Goal: Task Accomplishment & Management: Manage account settings

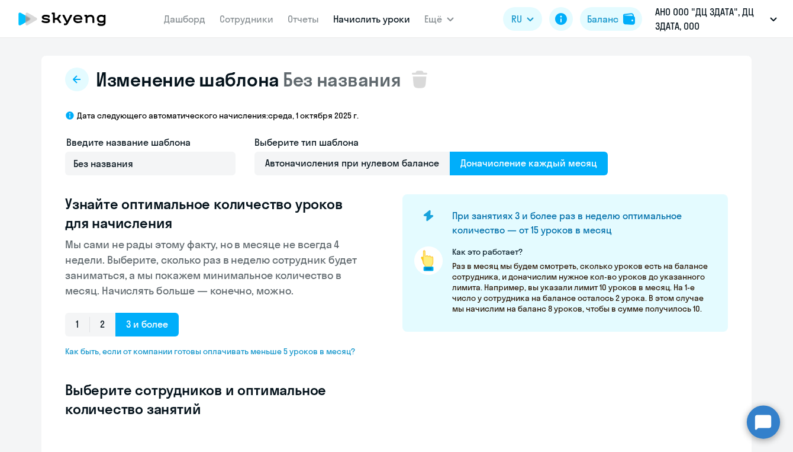
select select "10"
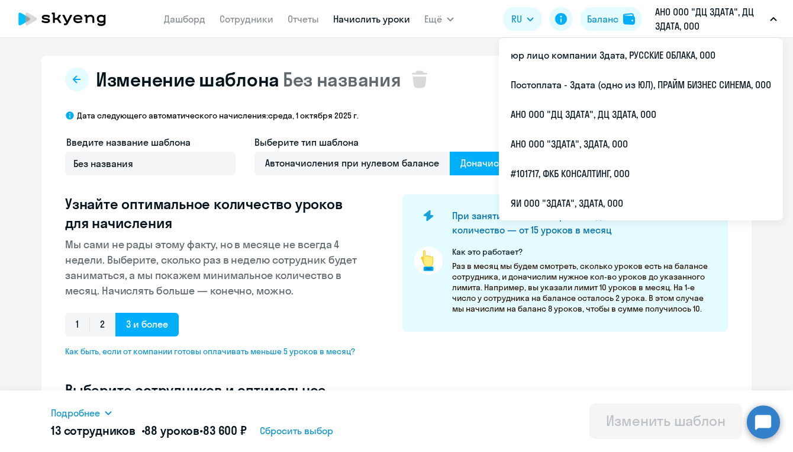
click at [754, 21] on p "АНО ООО "ДЦ 3ДАТА", ДЦ 3ДАТА, ООО" at bounding box center [710, 19] width 110 height 28
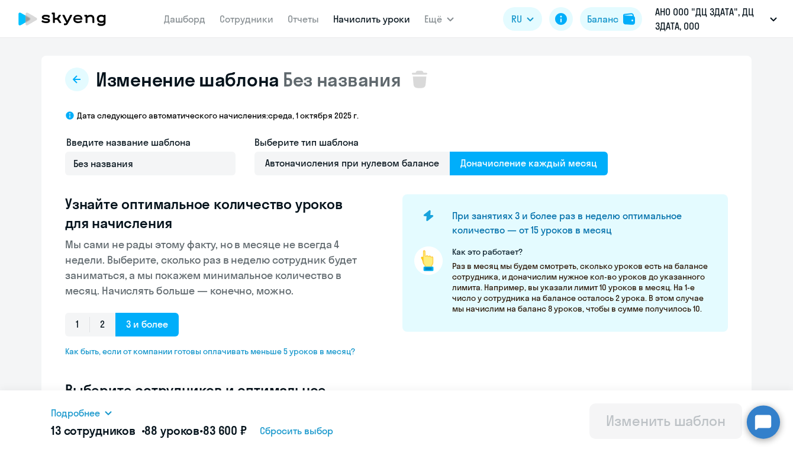
click at [754, 21] on p "АНО ООО "ДЦ 3ДАТА", ДЦ 3ДАТА, ООО" at bounding box center [710, 19] width 110 height 28
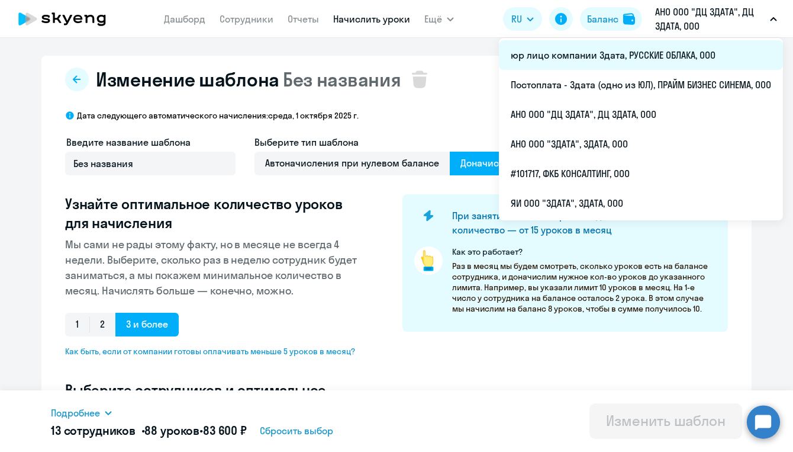
click at [637, 58] on li "юр лицо компании 3дата, РУССКИЕ ОБЛАКА, ООО" at bounding box center [641, 55] width 284 height 30
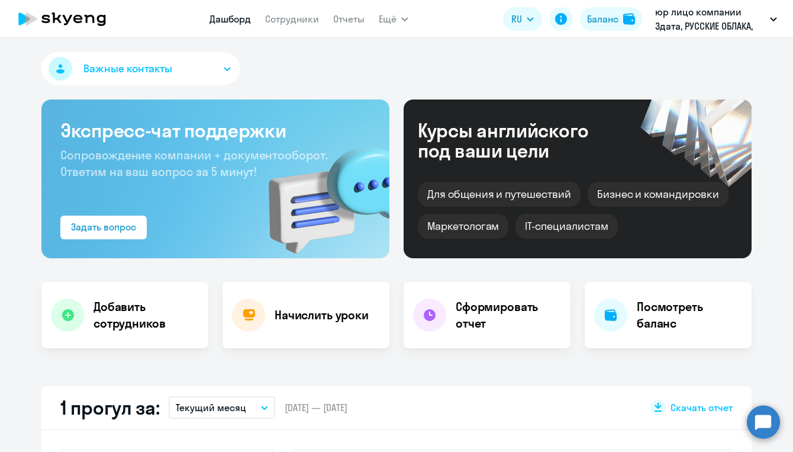
select select "30"
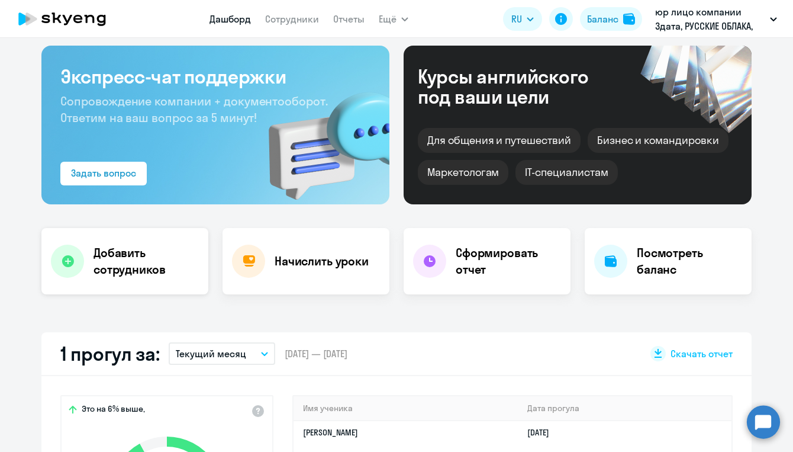
click at [134, 259] on h4 "Добавить сотрудников" at bounding box center [146, 260] width 105 height 33
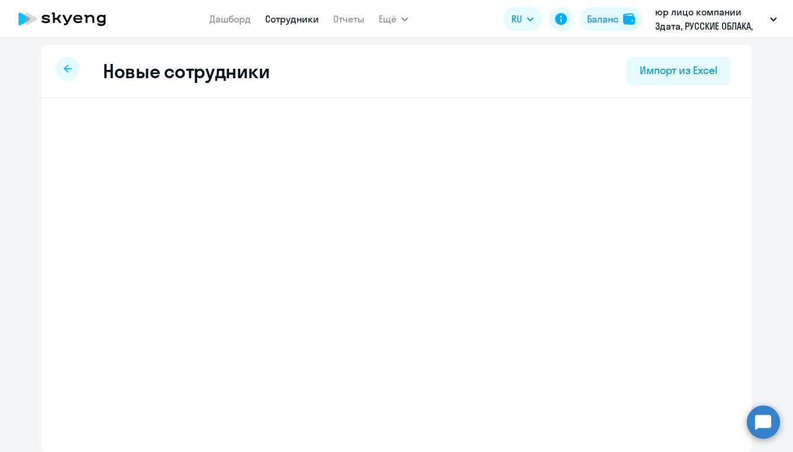
scroll to position [2, 0]
select select "english_adult_not_native_speaker"
select select "3"
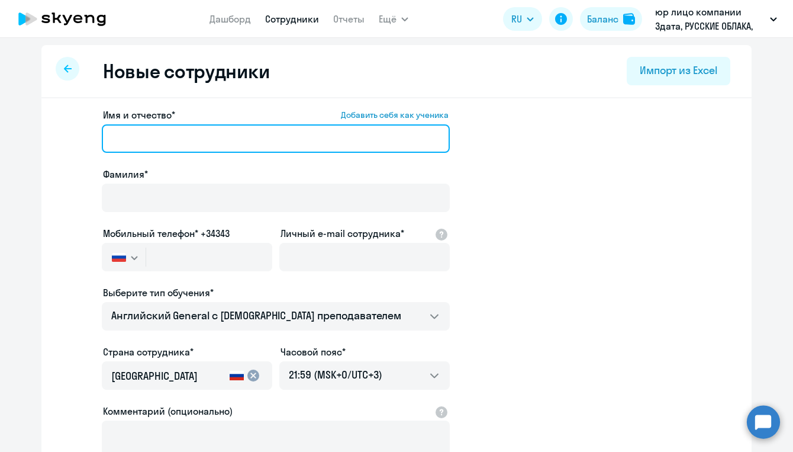
paste input "[PERSON_NAME]"
drag, startPoint x: 138, startPoint y: 135, endPoint x: 59, endPoint y: 128, distance: 79.0
click at [59, 128] on div "Имя и отчество* Добавить себя как ученика [PERSON_NAME]* Мобильный телефон* +34…" at bounding box center [396, 358] width 710 height 520
type input "[PERSON_NAME]"
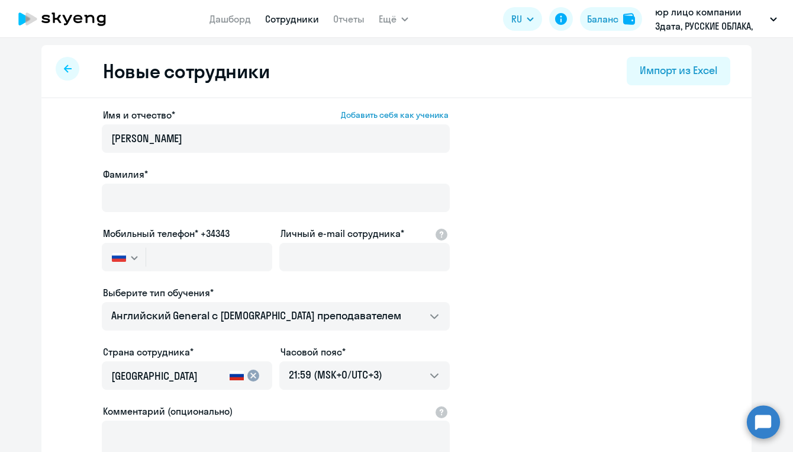
click at [133, 183] on div "Фамилия*" at bounding box center [276, 192] width 348 height 50
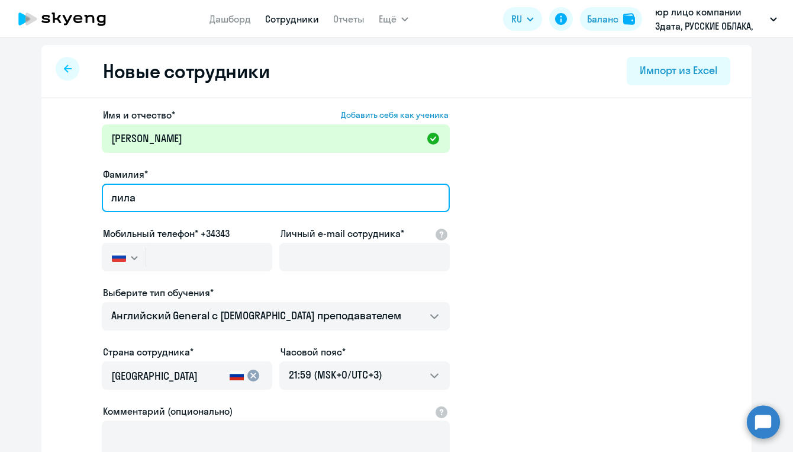
click at [117, 197] on input "лила" at bounding box center [276, 197] width 348 height 28
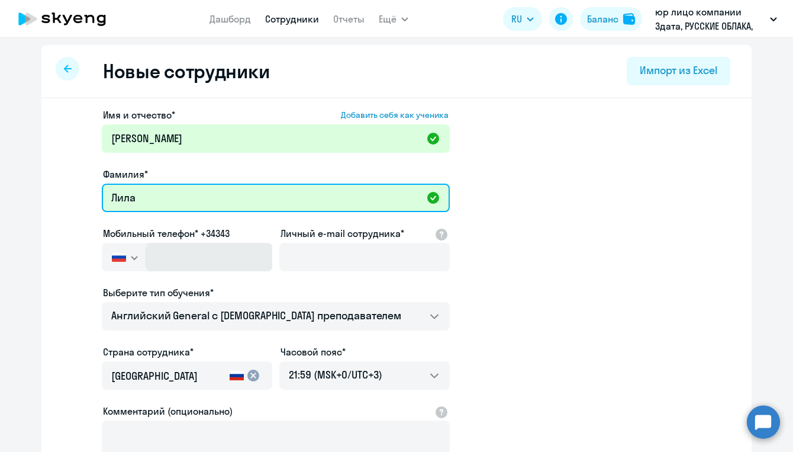
type input "Лила"
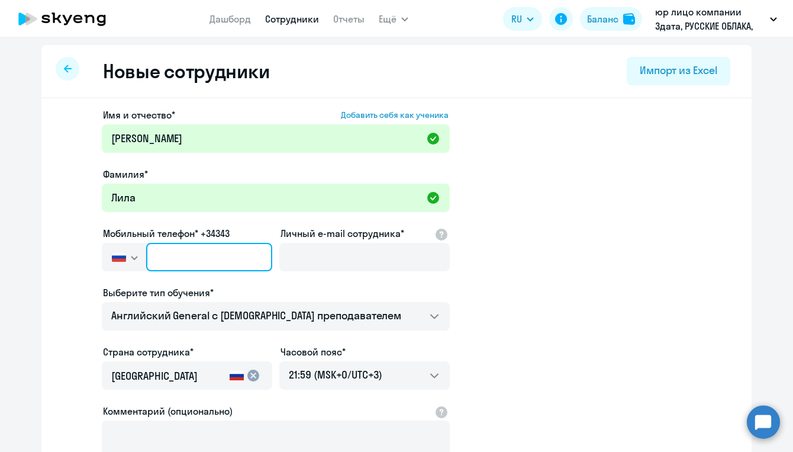
click at [221, 259] on input "text" at bounding box center [209, 257] width 126 height 28
paste input "[PHONE_NUMBER]"
type input "[PHONE_NUMBER]"
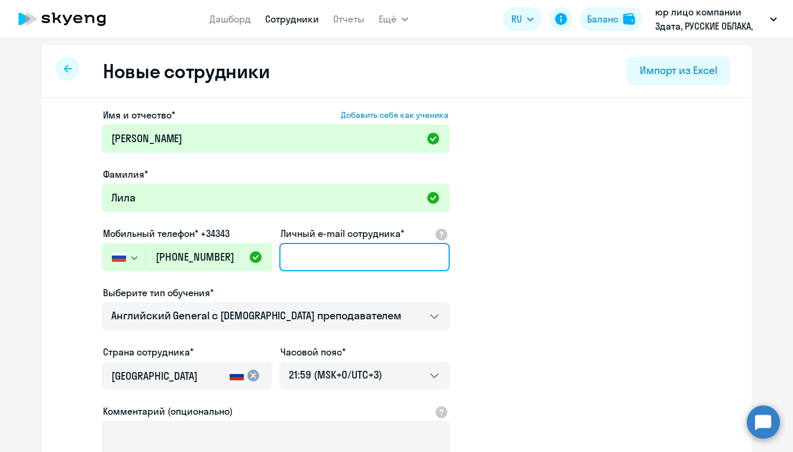
paste input "[EMAIL_ADDRESS][DOMAIN_NAME]"
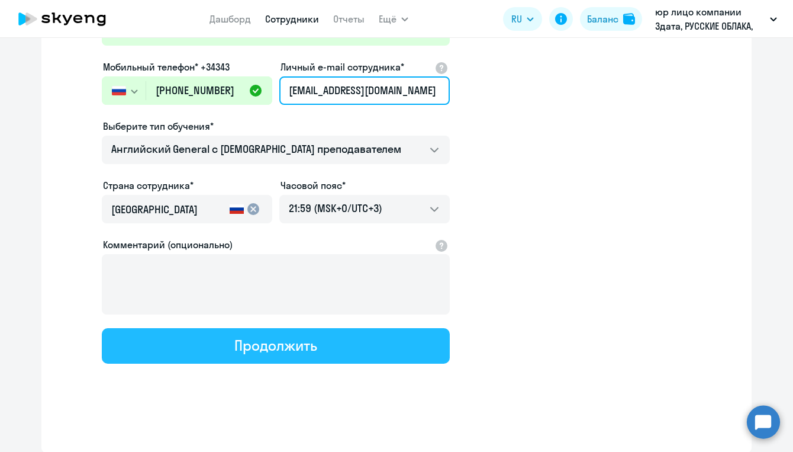
type input "[EMAIL_ADDRESS][DOMAIN_NAME]"
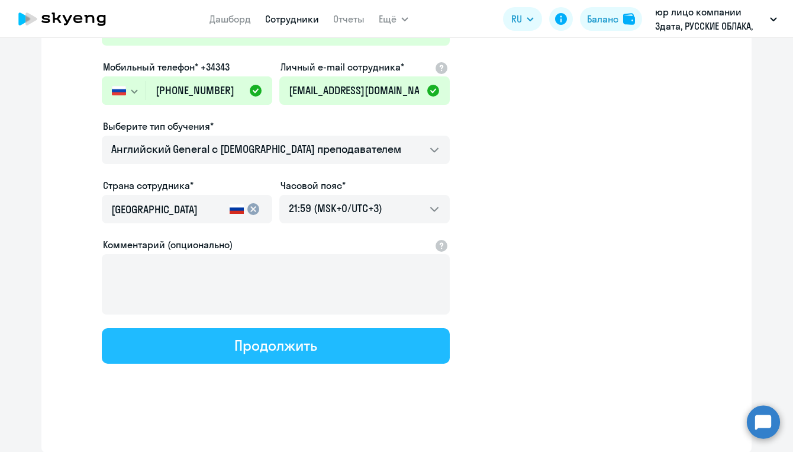
click at [307, 340] on div "Продолжить" at bounding box center [275, 345] width 82 height 19
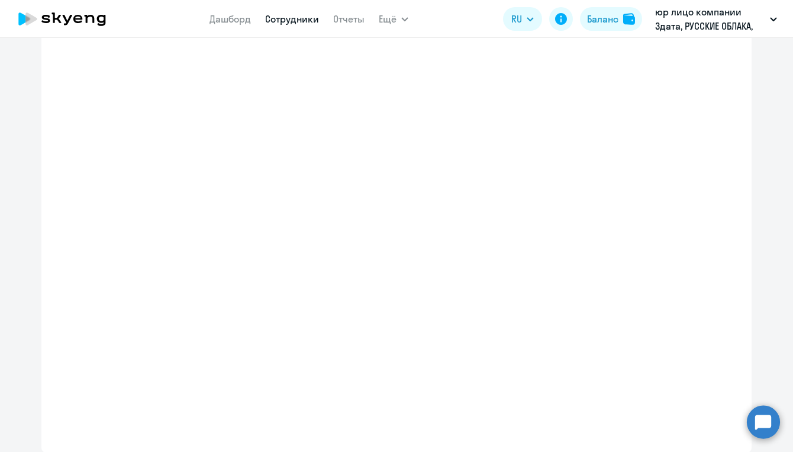
select select "english_adult_not_native_speaker"
select select "3"
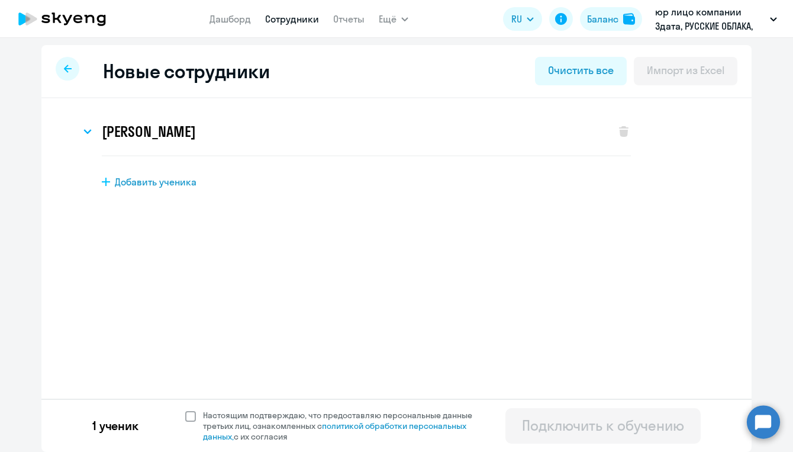
click at [189, 412] on span at bounding box center [190, 416] width 11 height 11
click at [185, 410] on input "Настоящим подтверждаю, что предоставляю персональные данные третьих лиц, ознако…" at bounding box center [185, 409] width 1 height 1
checkbox input "true"
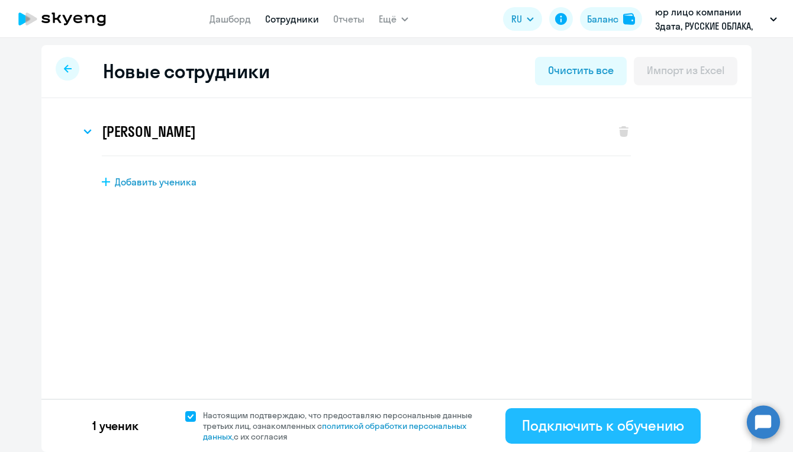
click at [591, 426] on div "Подключить к обучению" at bounding box center [603, 424] width 162 height 19
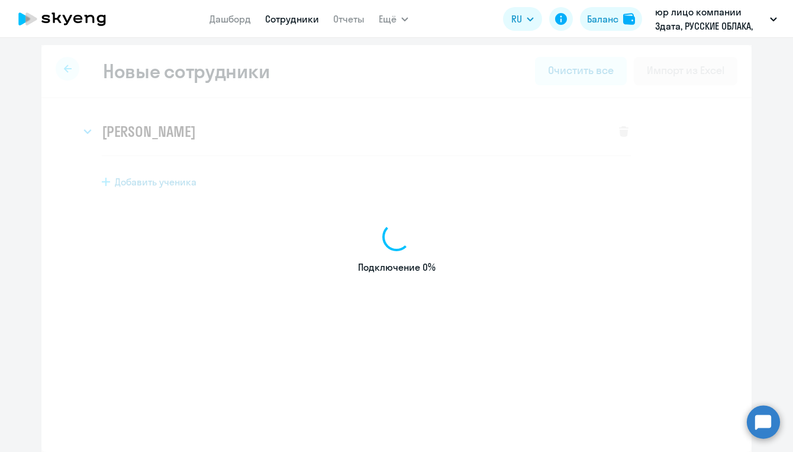
select select "english_adult_not_native_speaker"
select select "3"
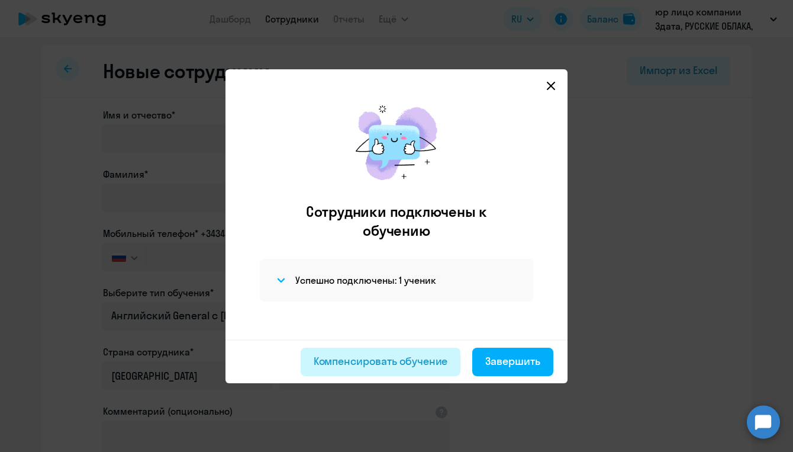
click at [414, 360] on div "Компенсировать обучение" at bounding box center [381, 360] width 134 height 15
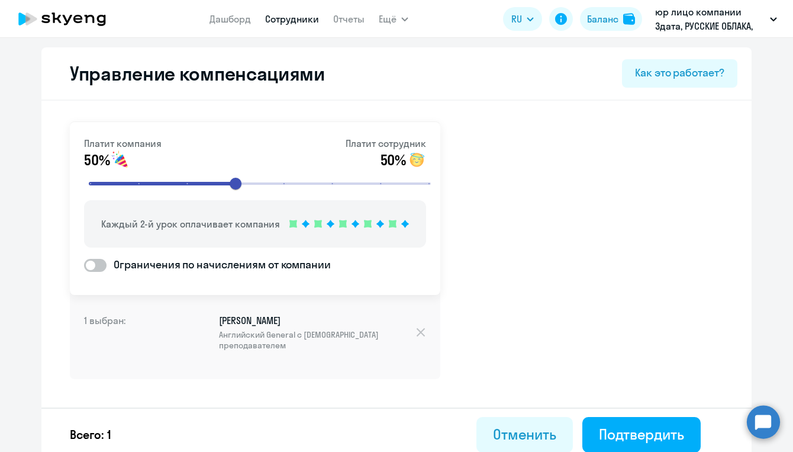
click at [300, 18] on link "Сотрудники" at bounding box center [292, 19] width 54 height 12
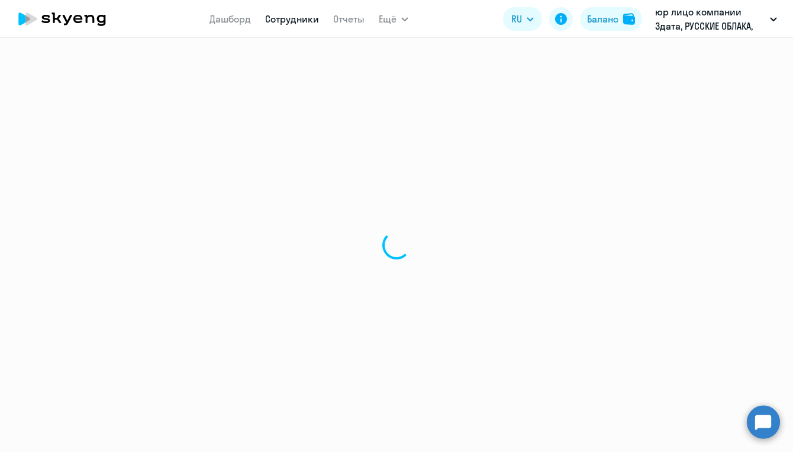
select select "30"
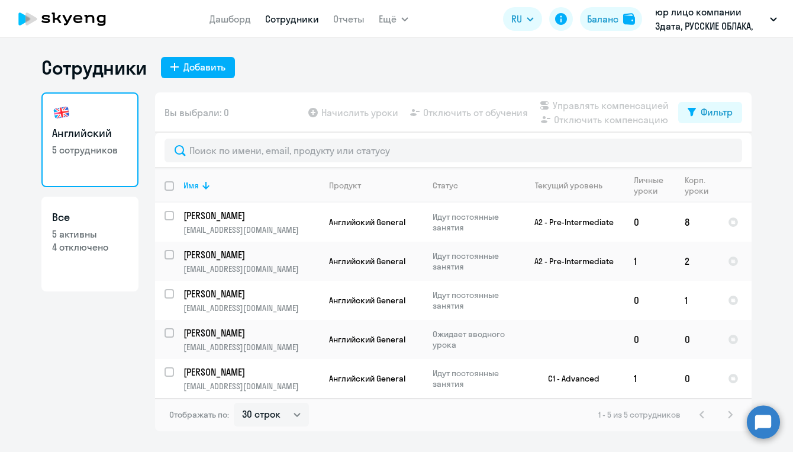
click at [118, 215] on h3 "Все" at bounding box center [90, 217] width 76 height 15
select select "30"
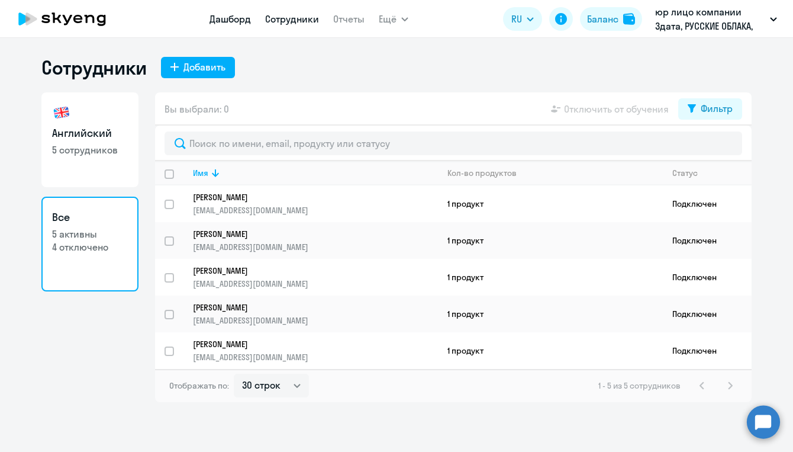
click at [239, 17] on link "Дашборд" at bounding box center [230, 19] width 41 height 12
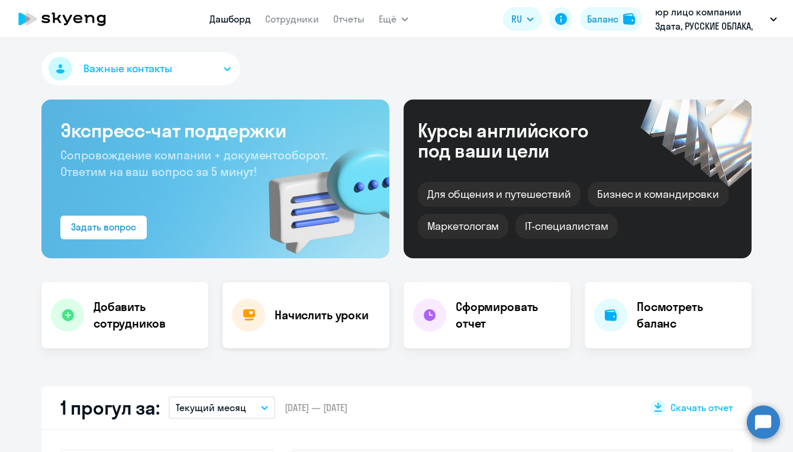
select select "30"
click at [326, 318] on h4 "Начислить уроки" at bounding box center [322, 315] width 94 height 17
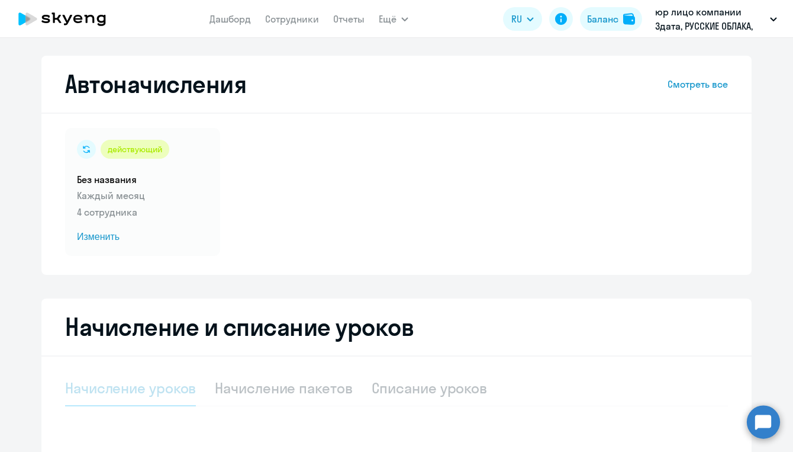
select select "10"
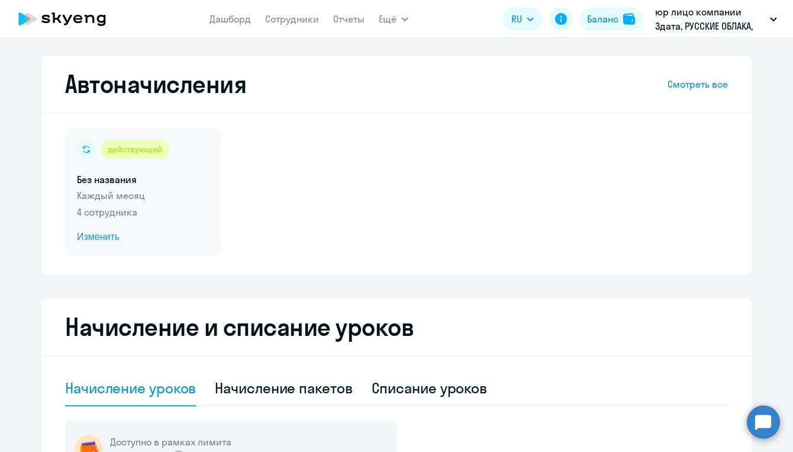
click at [107, 236] on span "Изменить" at bounding box center [142, 237] width 131 height 14
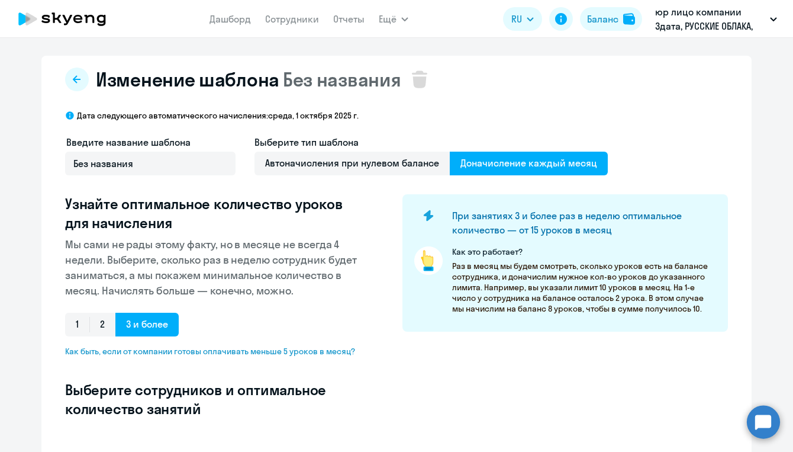
select select "10"
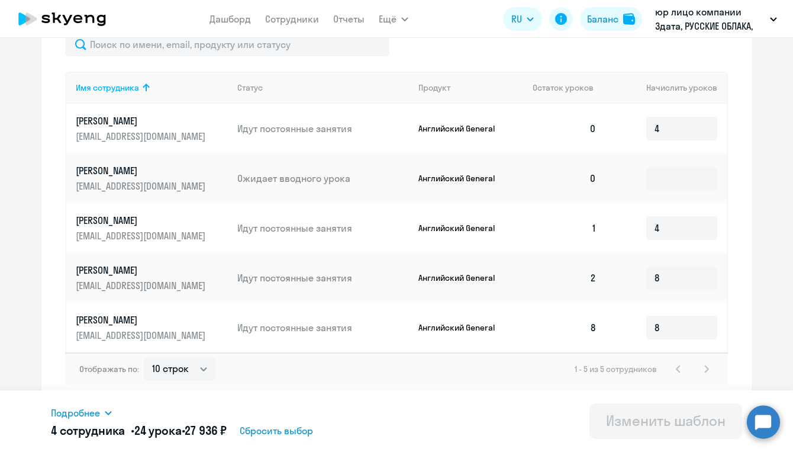
scroll to position [400, 0]
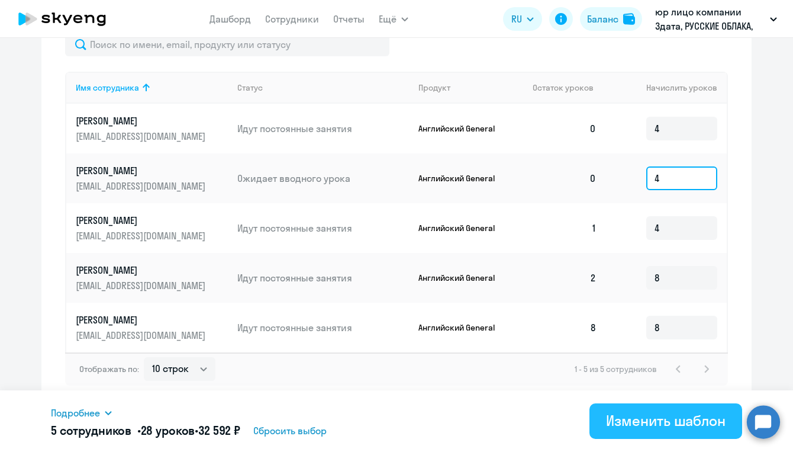
type input "4"
click at [653, 413] on div "Изменить шаблон" at bounding box center [666, 420] width 120 height 19
